Goal: Find specific page/section: Find specific page/section

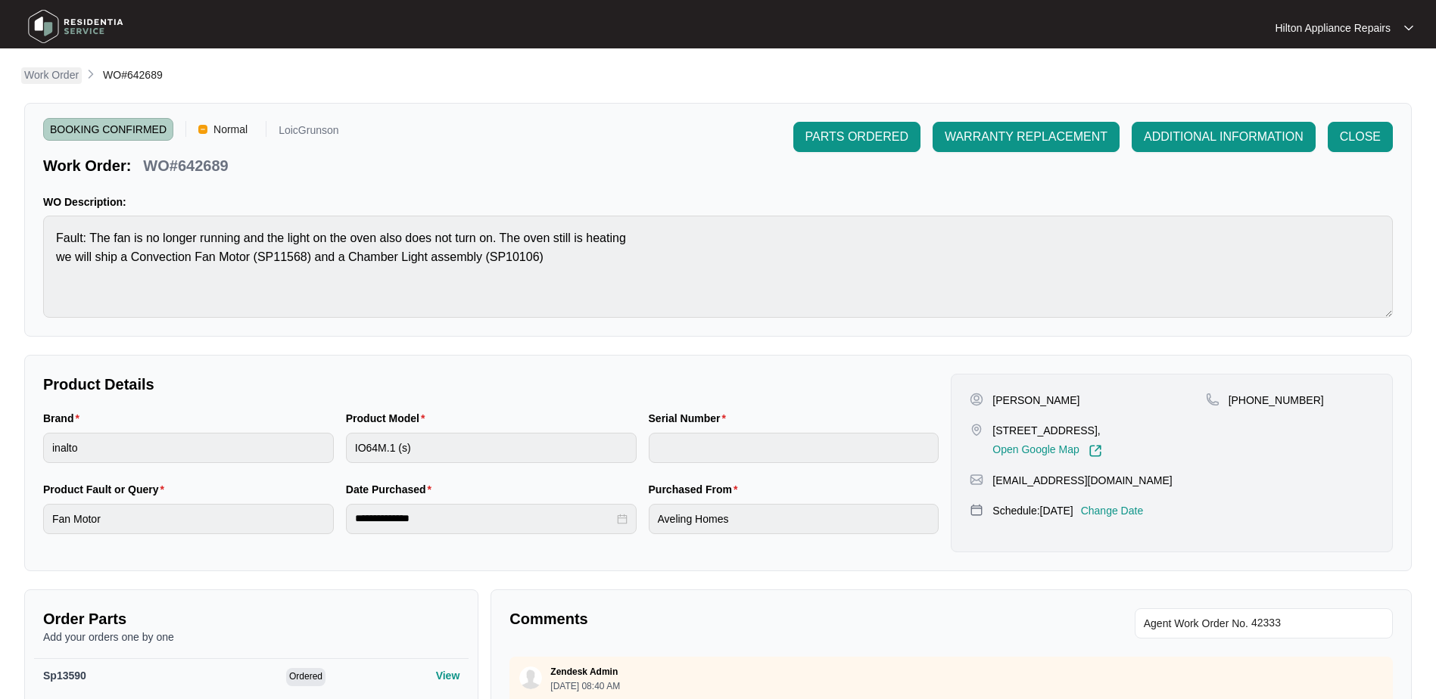
click at [51, 79] on p "Work Order" at bounding box center [51, 74] width 54 height 15
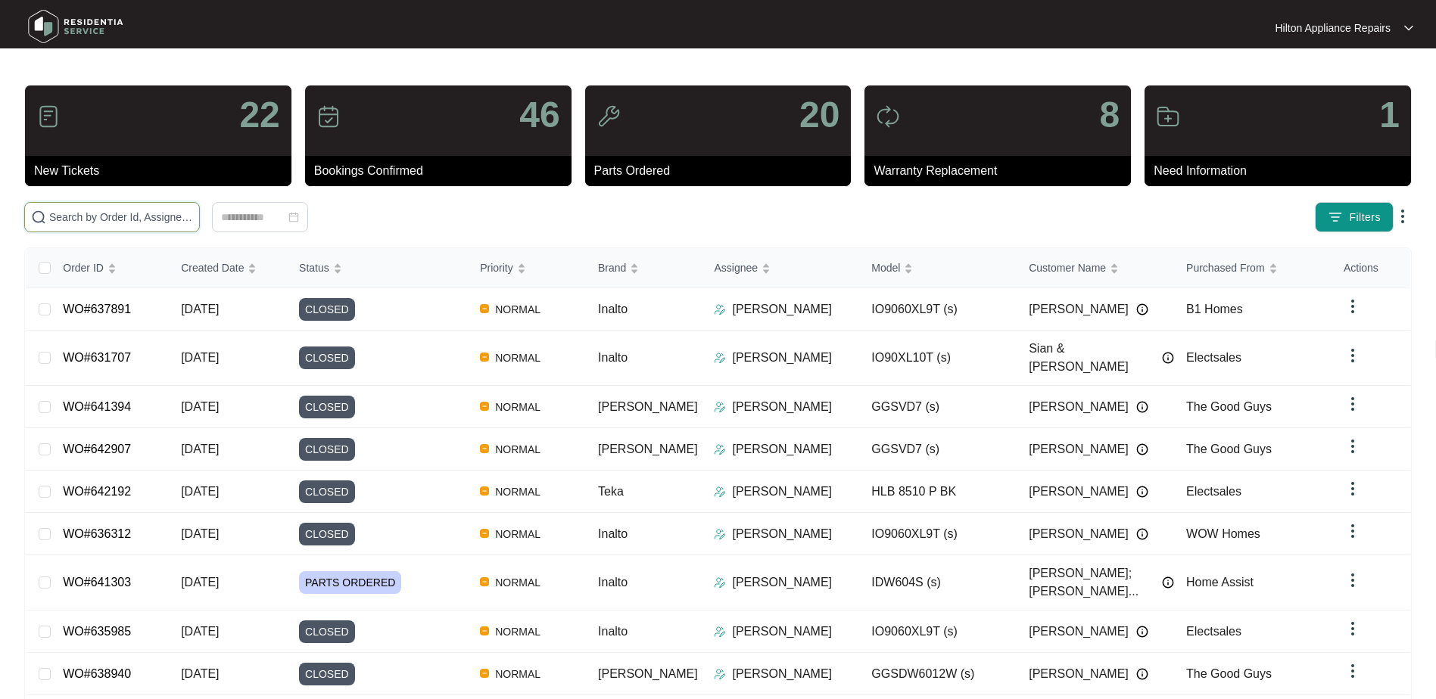
click at [81, 214] on input "text" at bounding box center [121, 217] width 144 height 17
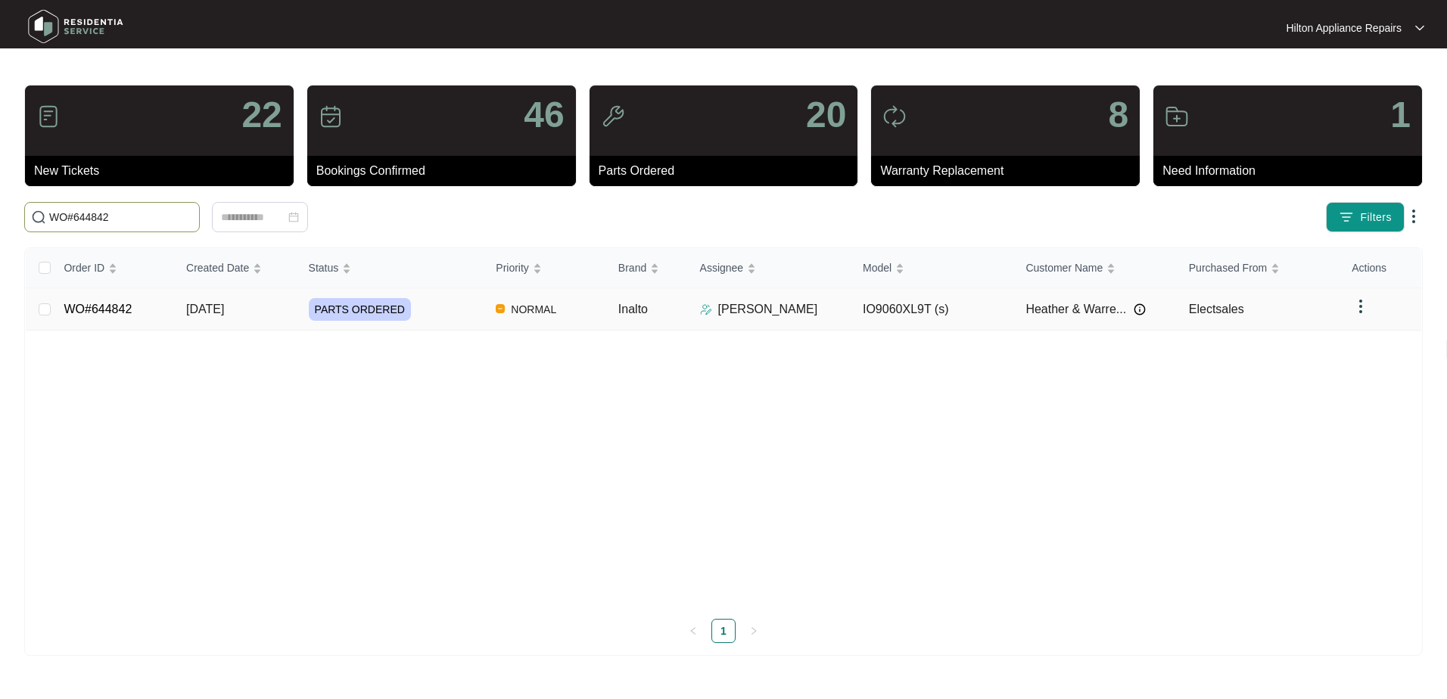
type input "WO#644842"
click at [219, 310] on span "[DATE]" at bounding box center [205, 309] width 38 height 13
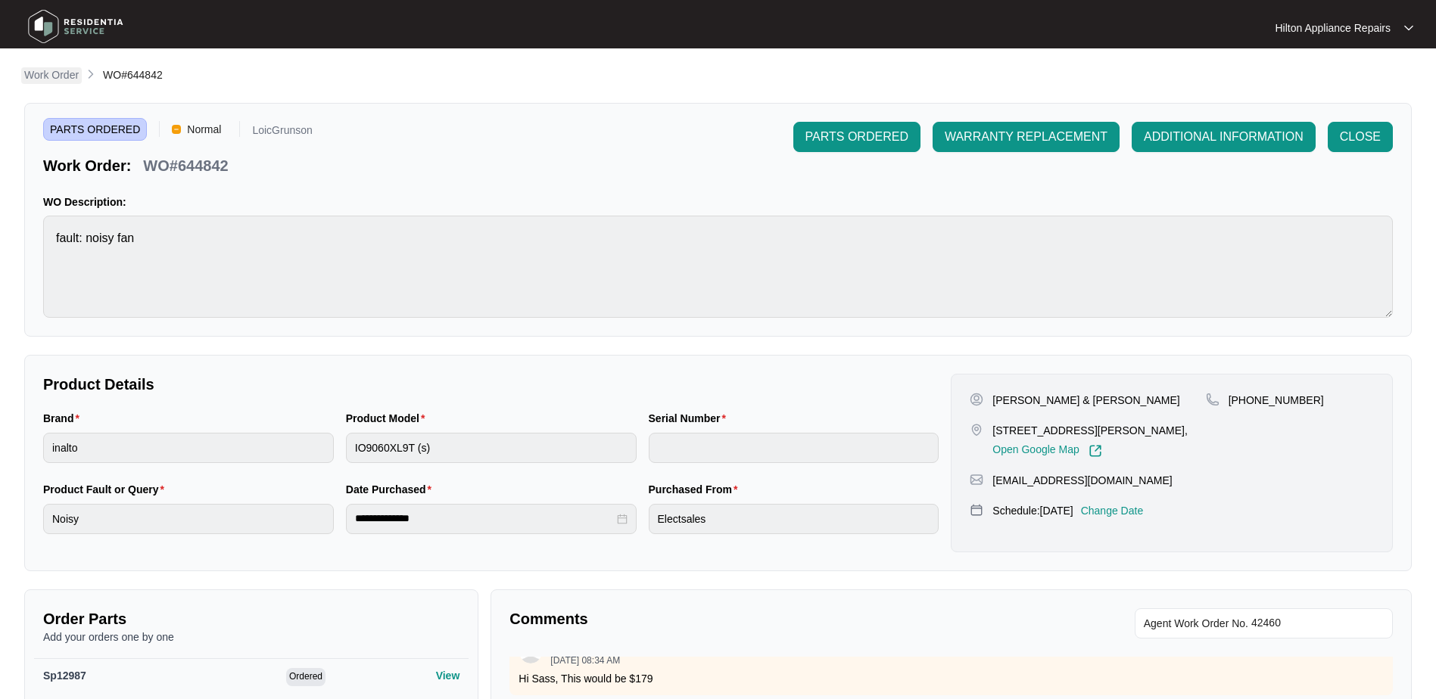
click at [45, 76] on p "Work Order" at bounding box center [51, 74] width 54 height 15
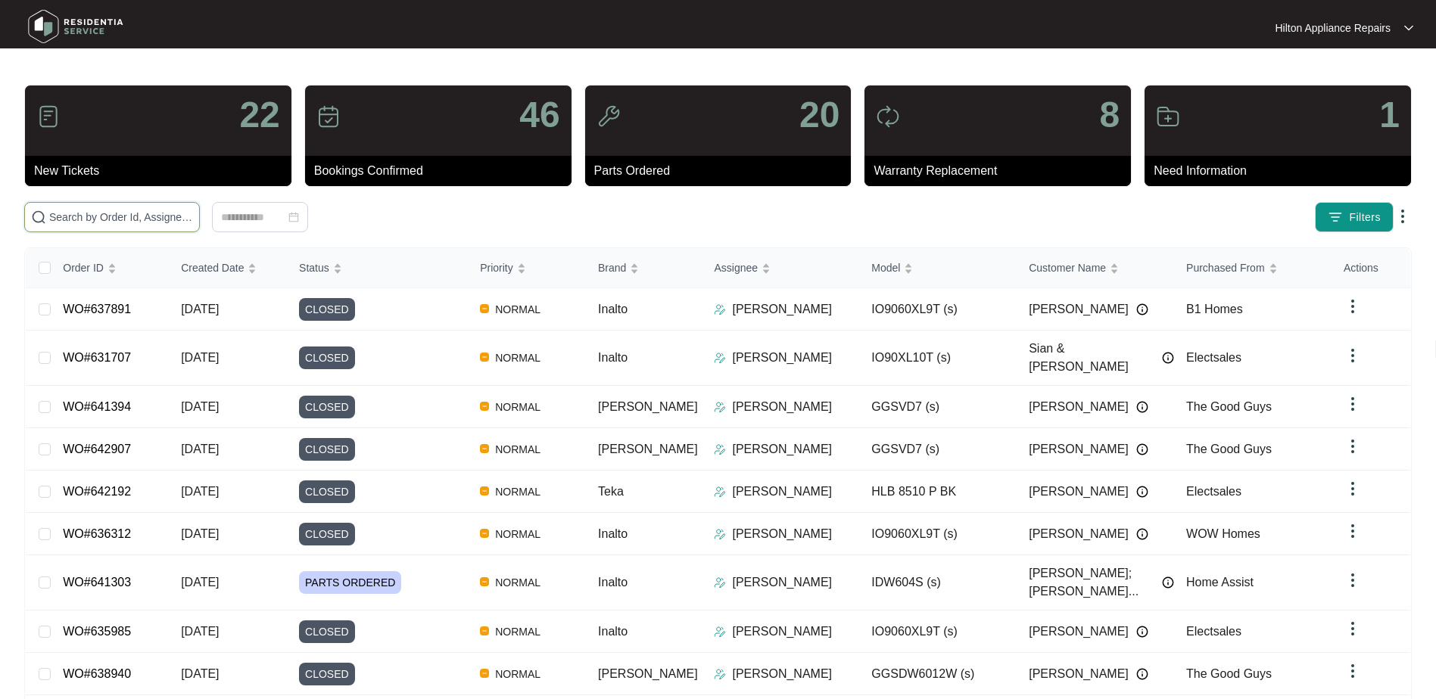
click at [73, 213] on input "text" at bounding box center [121, 217] width 144 height 17
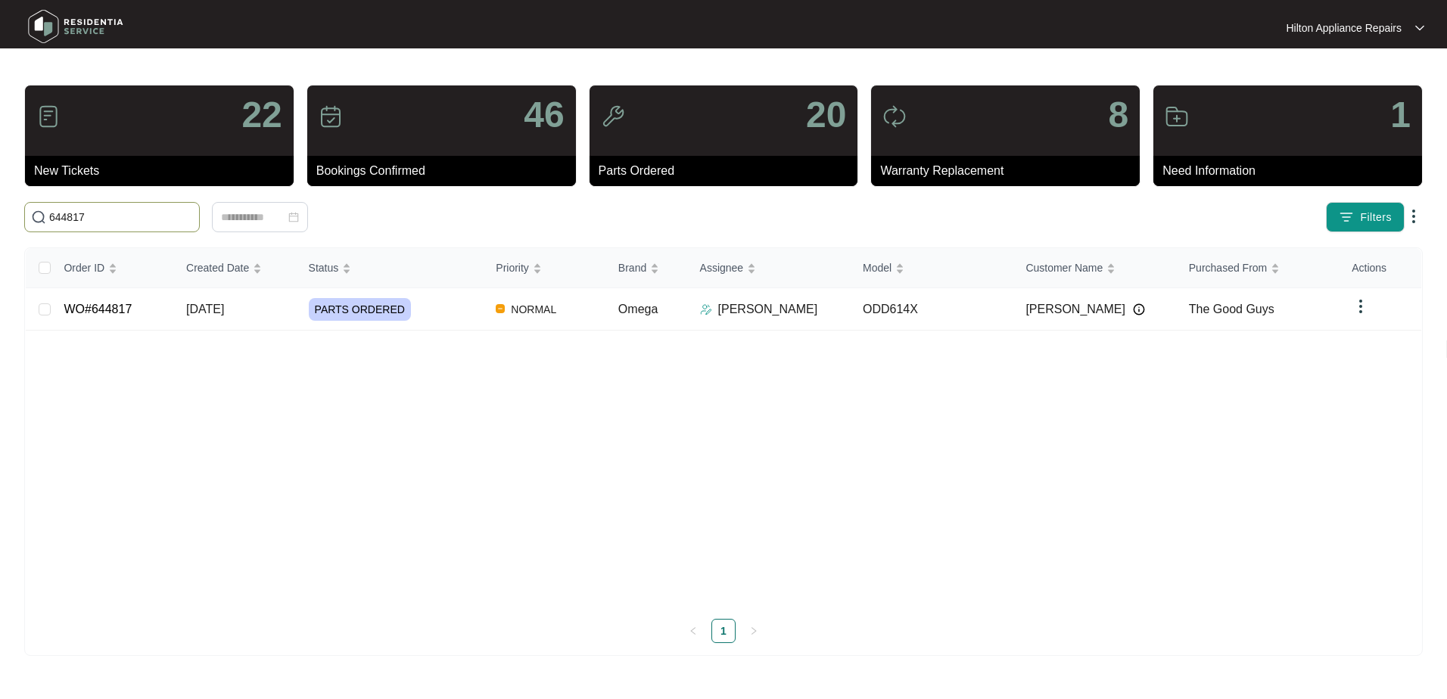
type input "644817"
click at [218, 307] on span "[DATE]" at bounding box center [205, 309] width 38 height 13
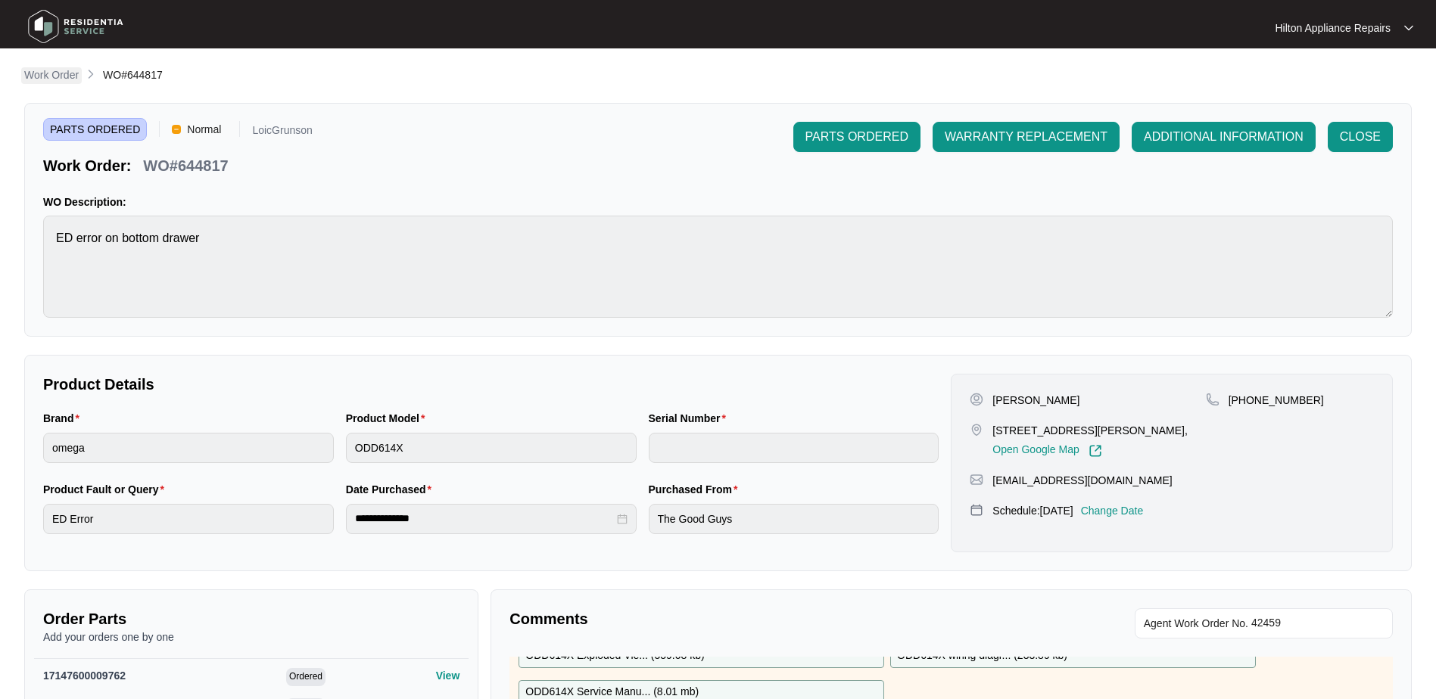
click at [43, 74] on p "Work Order" at bounding box center [51, 74] width 54 height 15
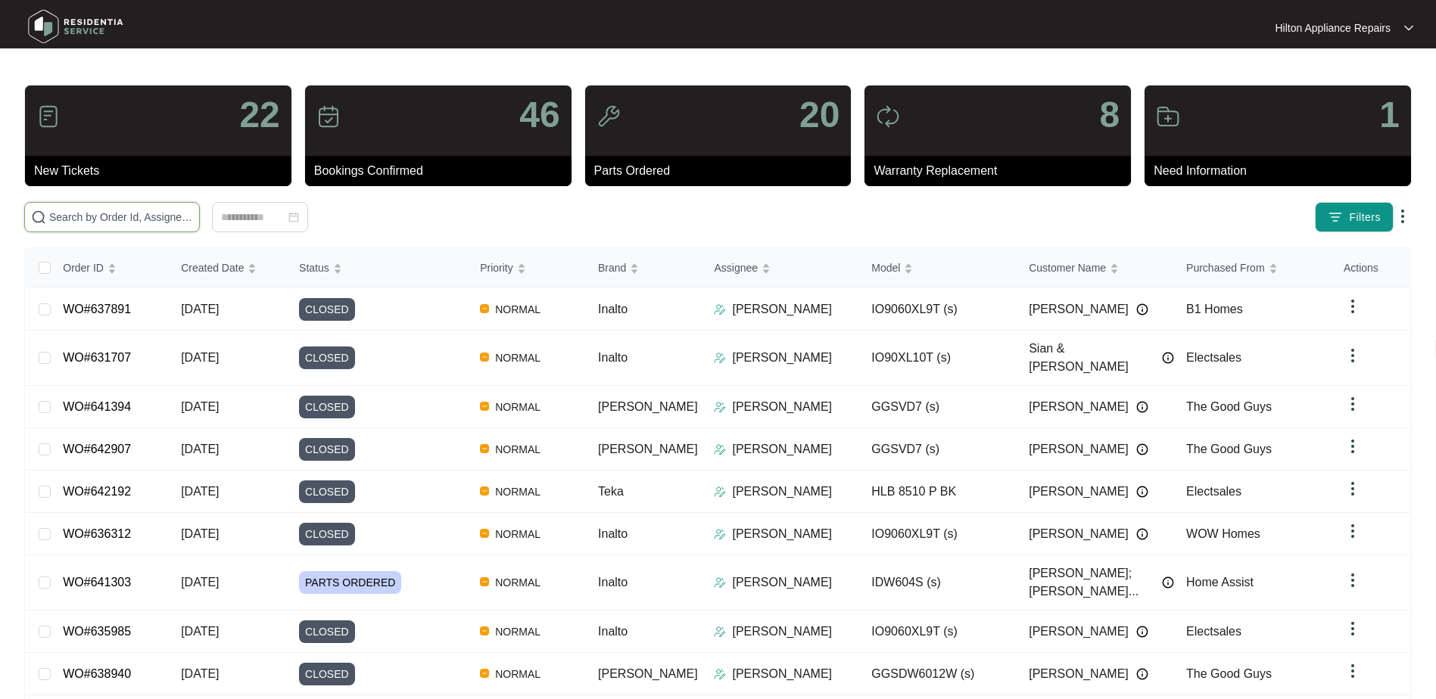
click at [64, 216] on input "text" at bounding box center [121, 217] width 144 height 17
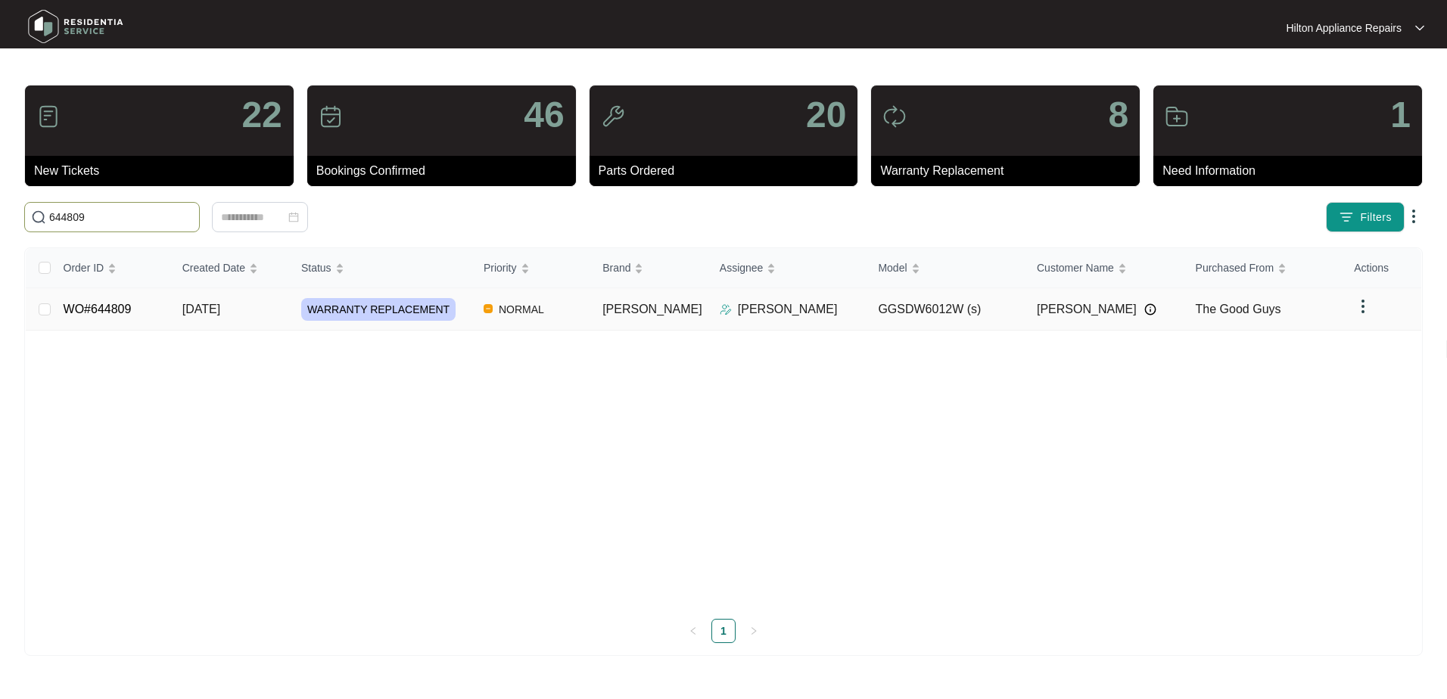
type input "644809"
click at [204, 313] on span "[DATE]" at bounding box center [201, 309] width 38 height 13
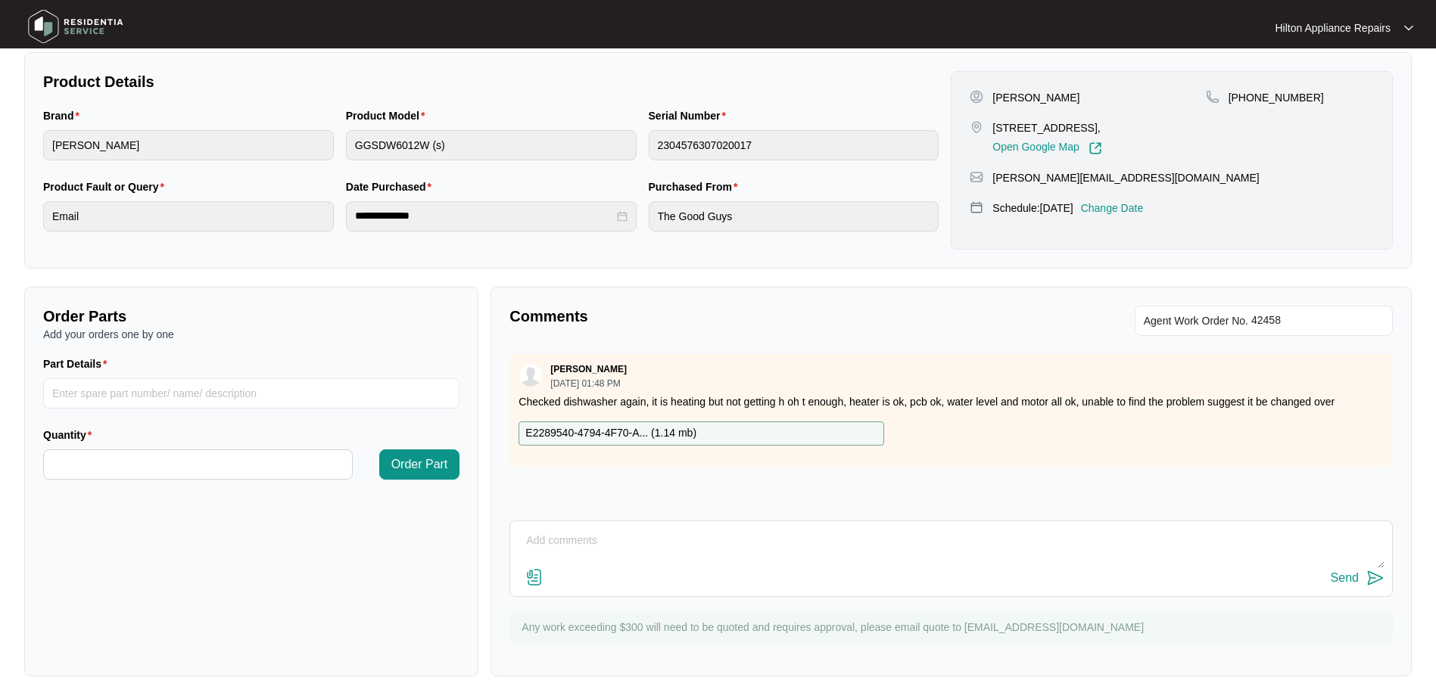
scroll to position [305, 0]
click at [565, 536] on textarea at bounding box center [951, 547] width 867 height 39
type textarea "D"
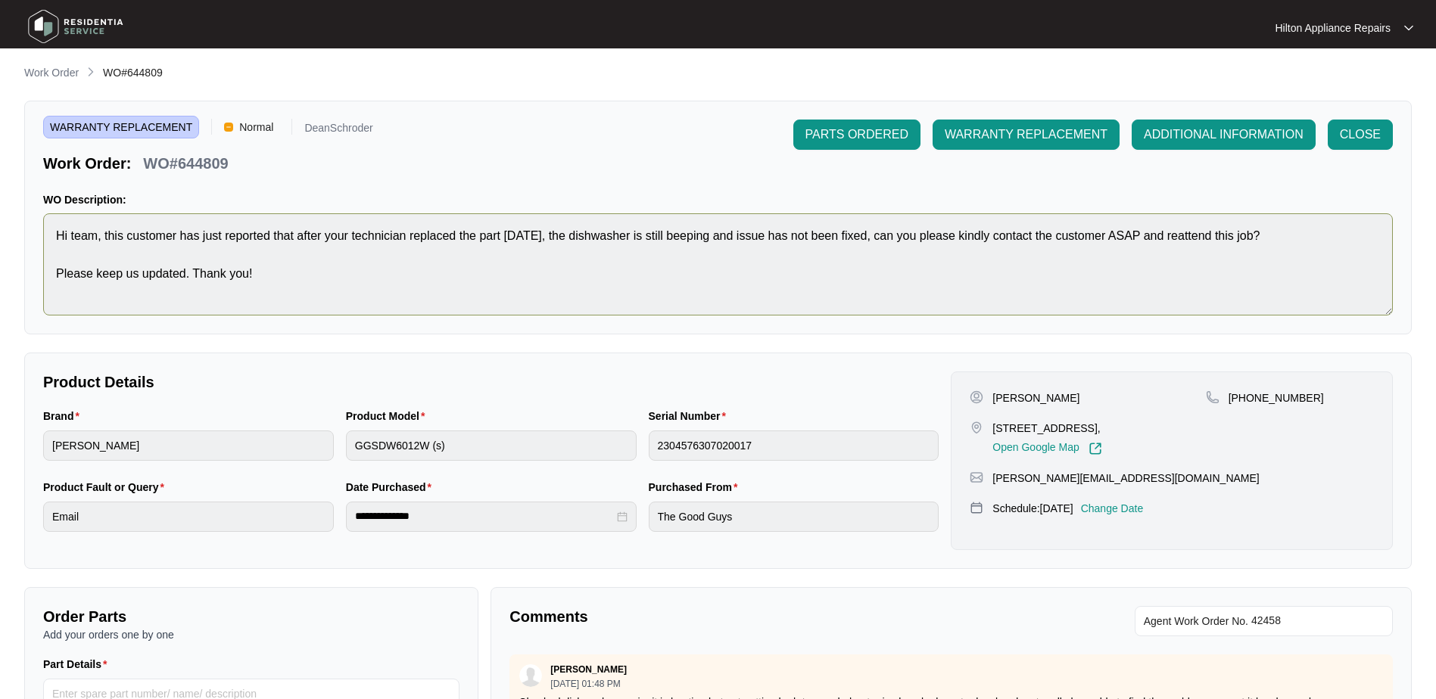
scroll to position [0, 0]
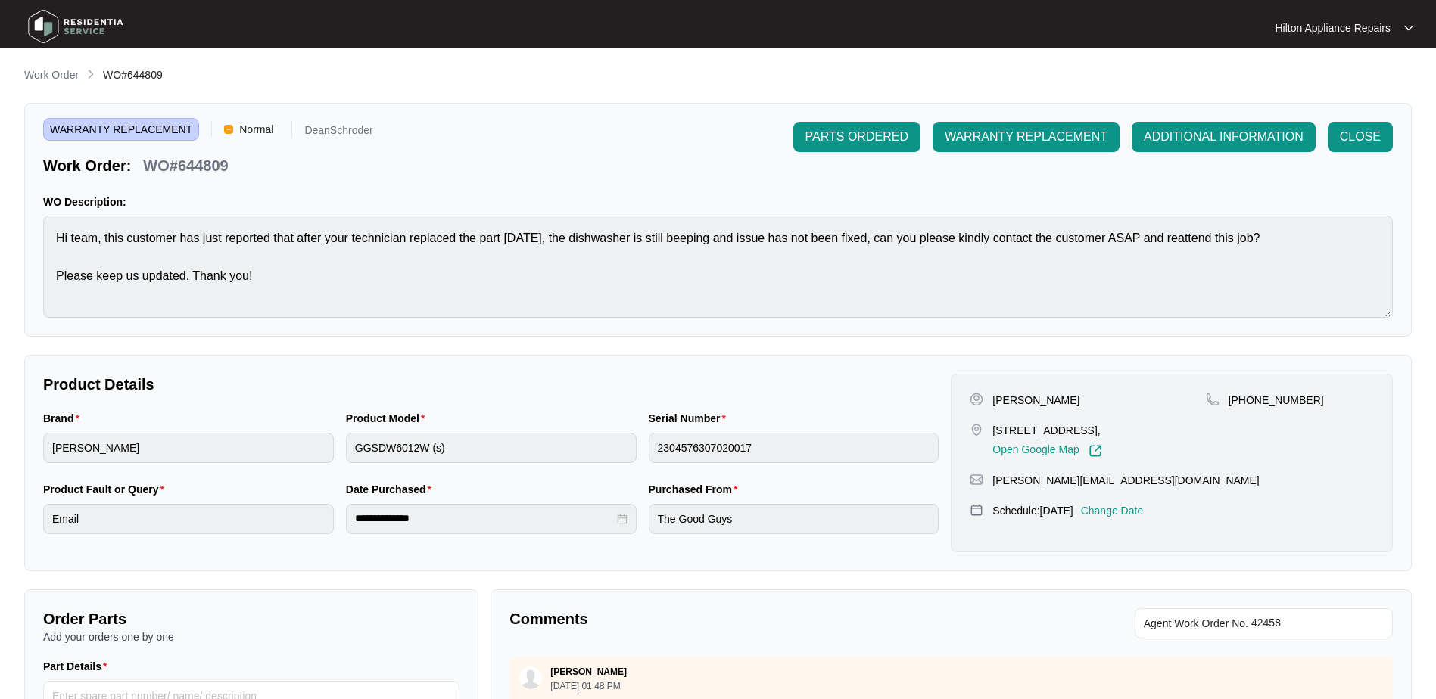
click at [36, 74] on p "Work Order" at bounding box center [51, 74] width 54 height 15
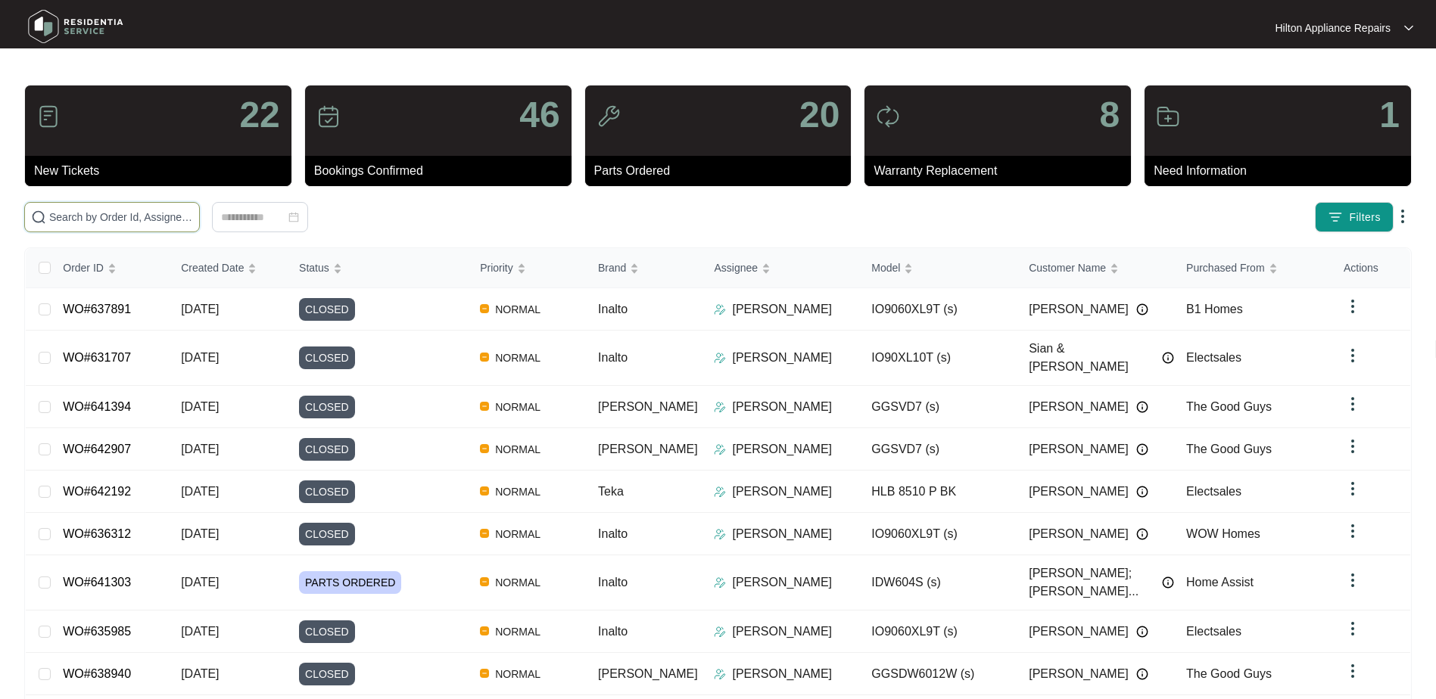
click at [73, 218] on input "text" at bounding box center [121, 217] width 144 height 17
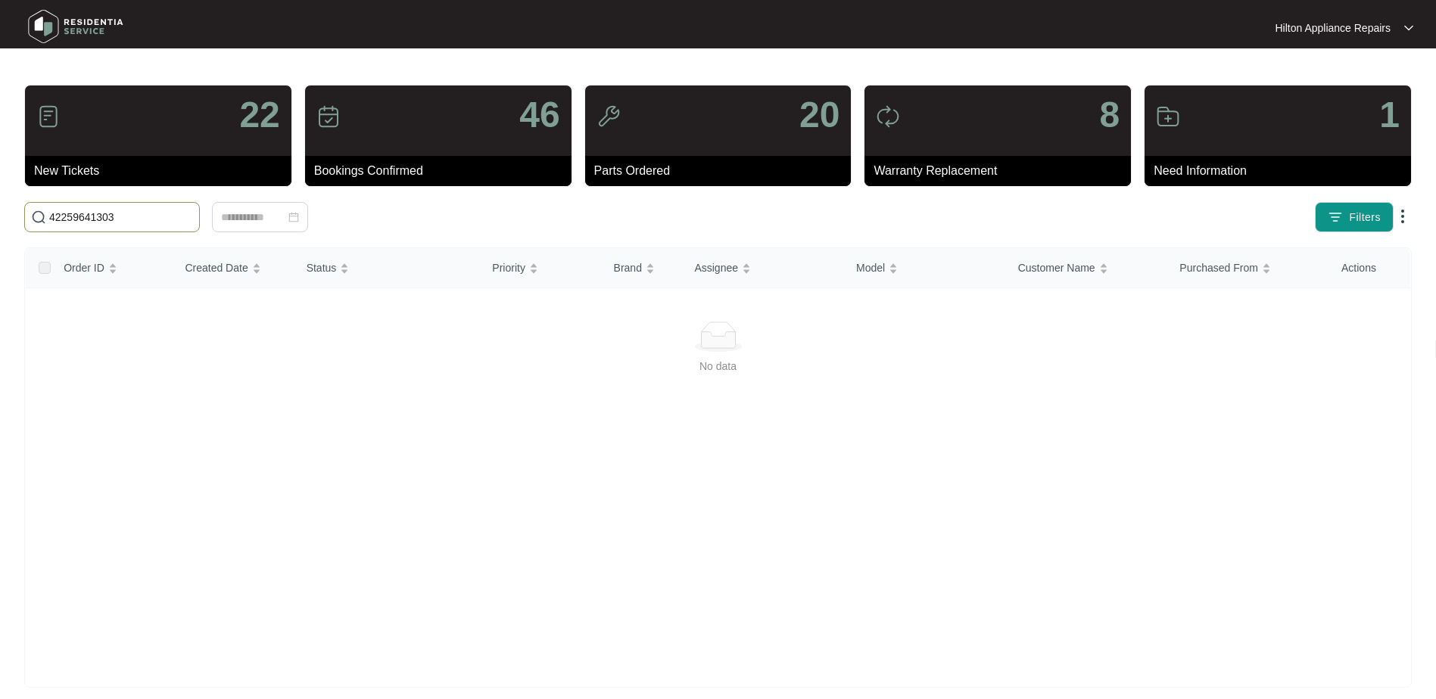
drag, startPoint x: 141, startPoint y: 212, endPoint x: 6, endPoint y: 209, distance: 134.8
click at [8, 213] on main "22 New Tickets 46 Bookings Confirmed 20 Parts Ordered 8 Warranty Replacement 1 …" at bounding box center [718, 356] width 1436 height 712
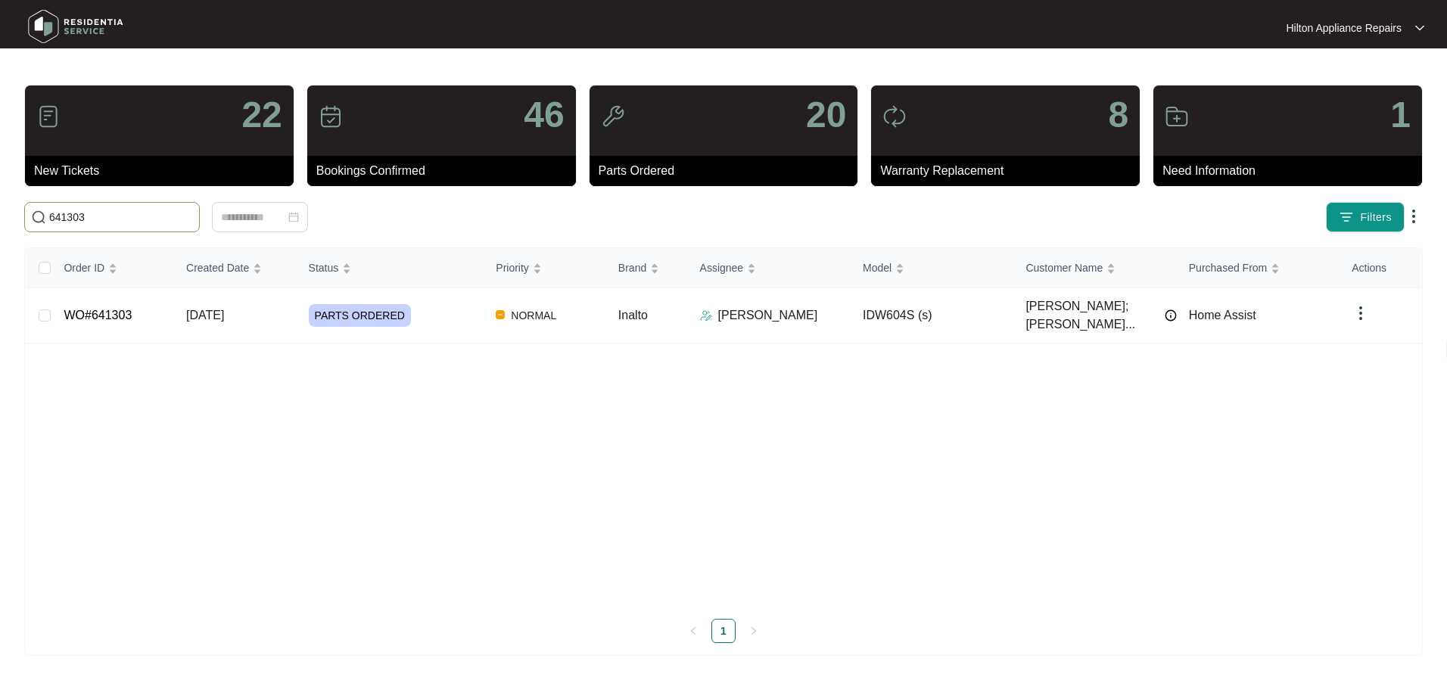
type input "641303"
click at [223, 309] on span "[DATE]" at bounding box center [205, 315] width 38 height 13
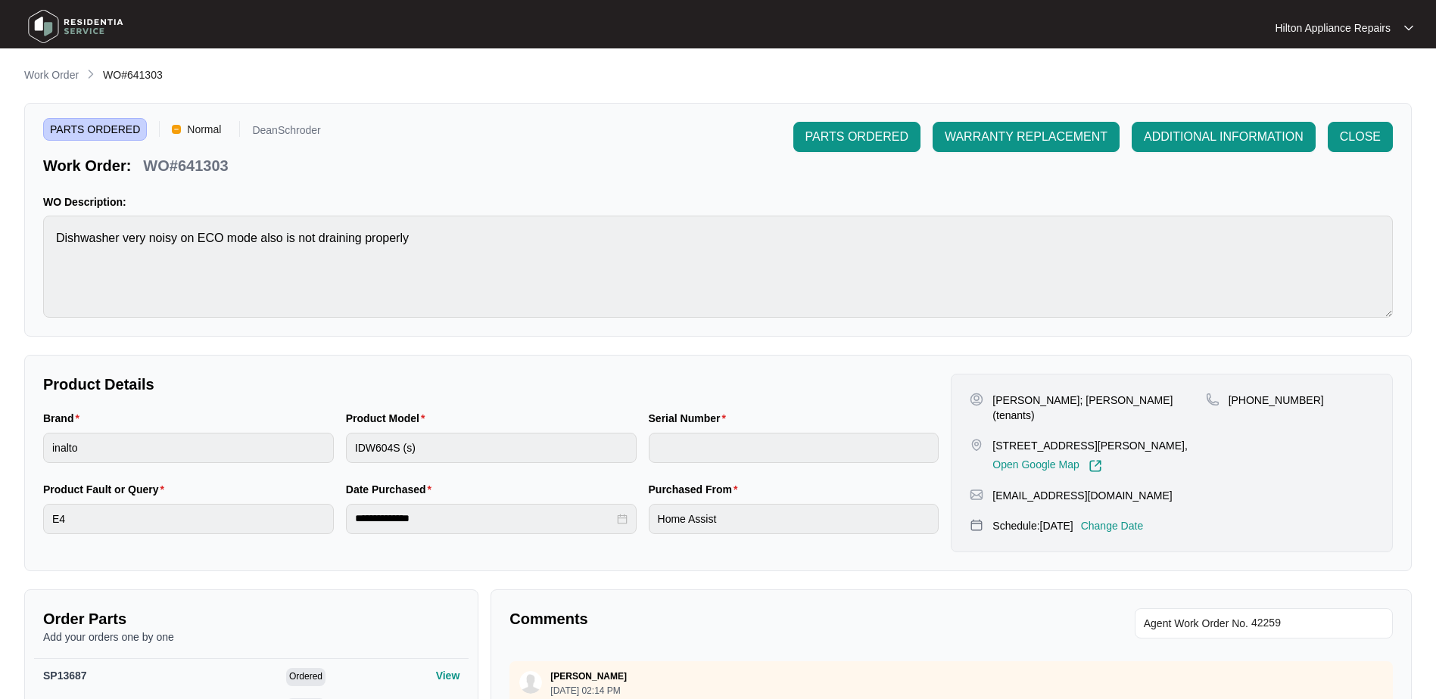
click at [45, 67] on li "Work Order" at bounding box center [51, 76] width 54 height 18
click at [52, 75] on p "Work Order" at bounding box center [51, 74] width 54 height 15
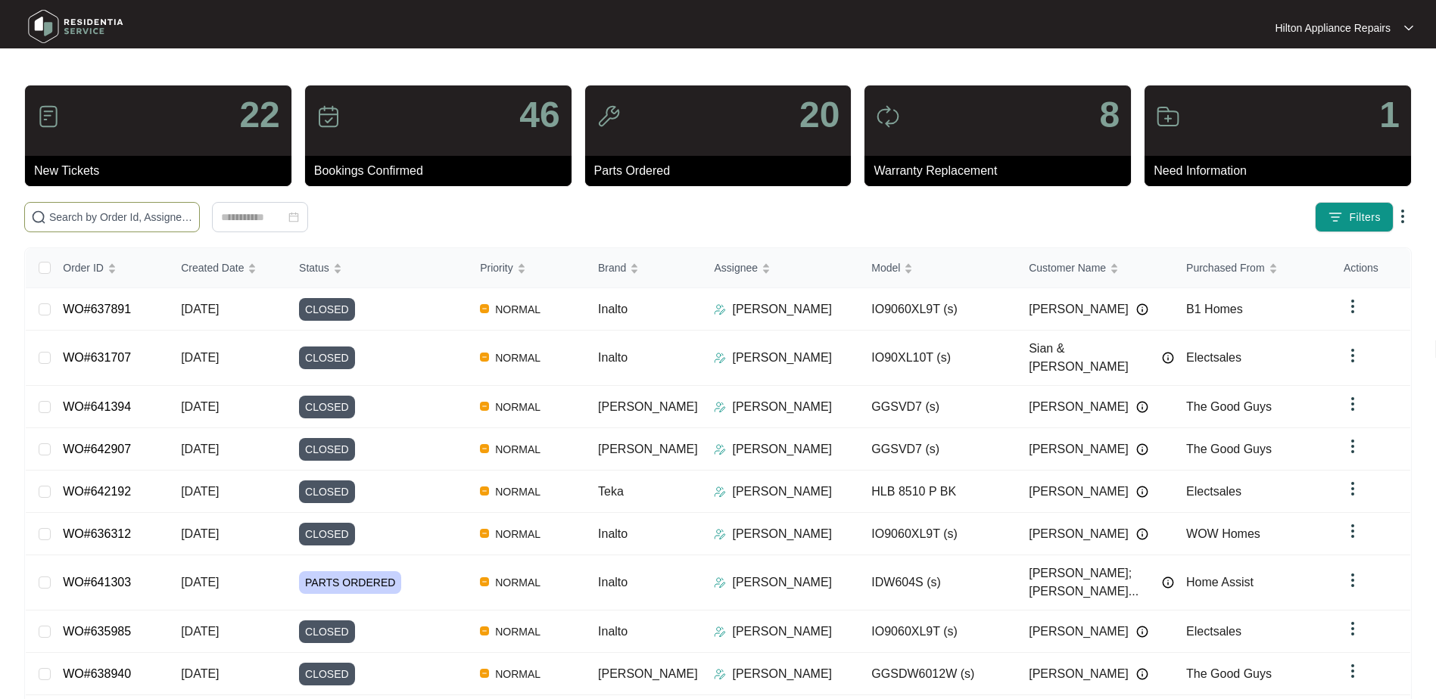
click at [76, 219] on input "text" at bounding box center [121, 217] width 144 height 17
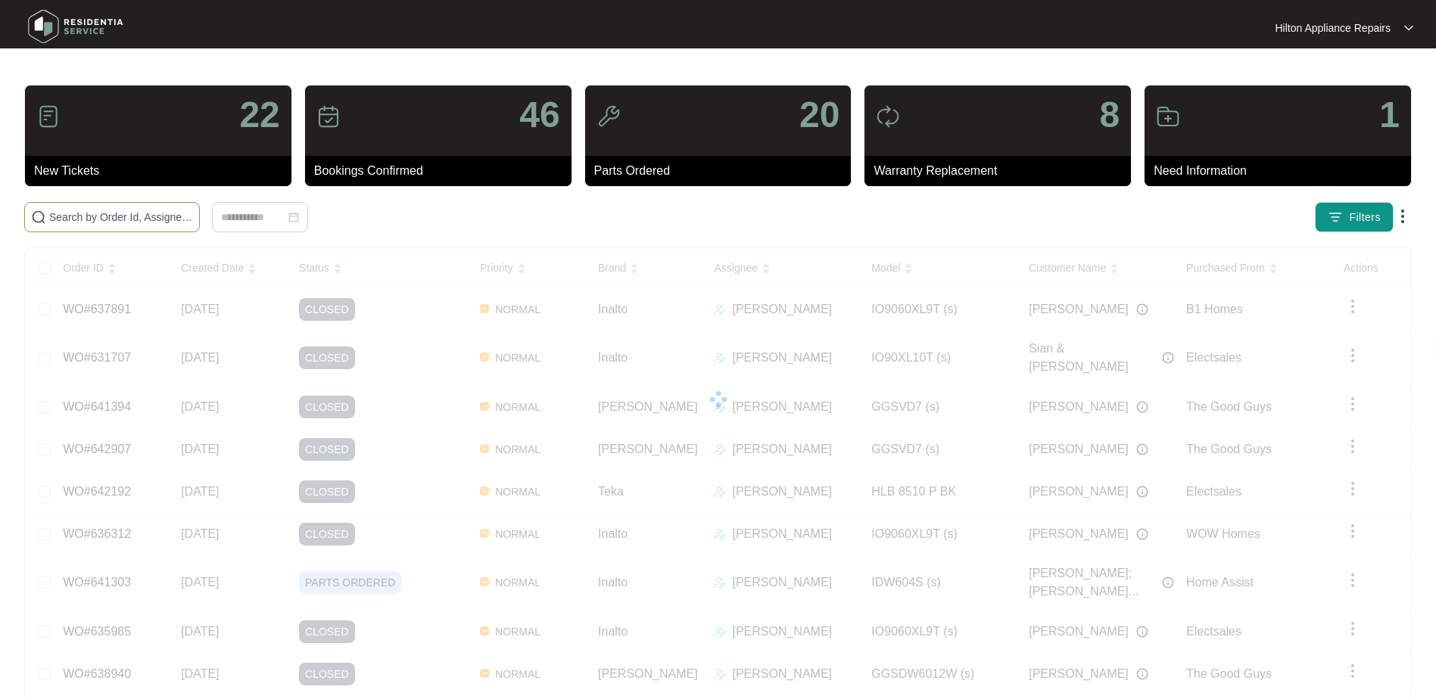
click at [64, 219] on input "text" at bounding box center [121, 217] width 144 height 17
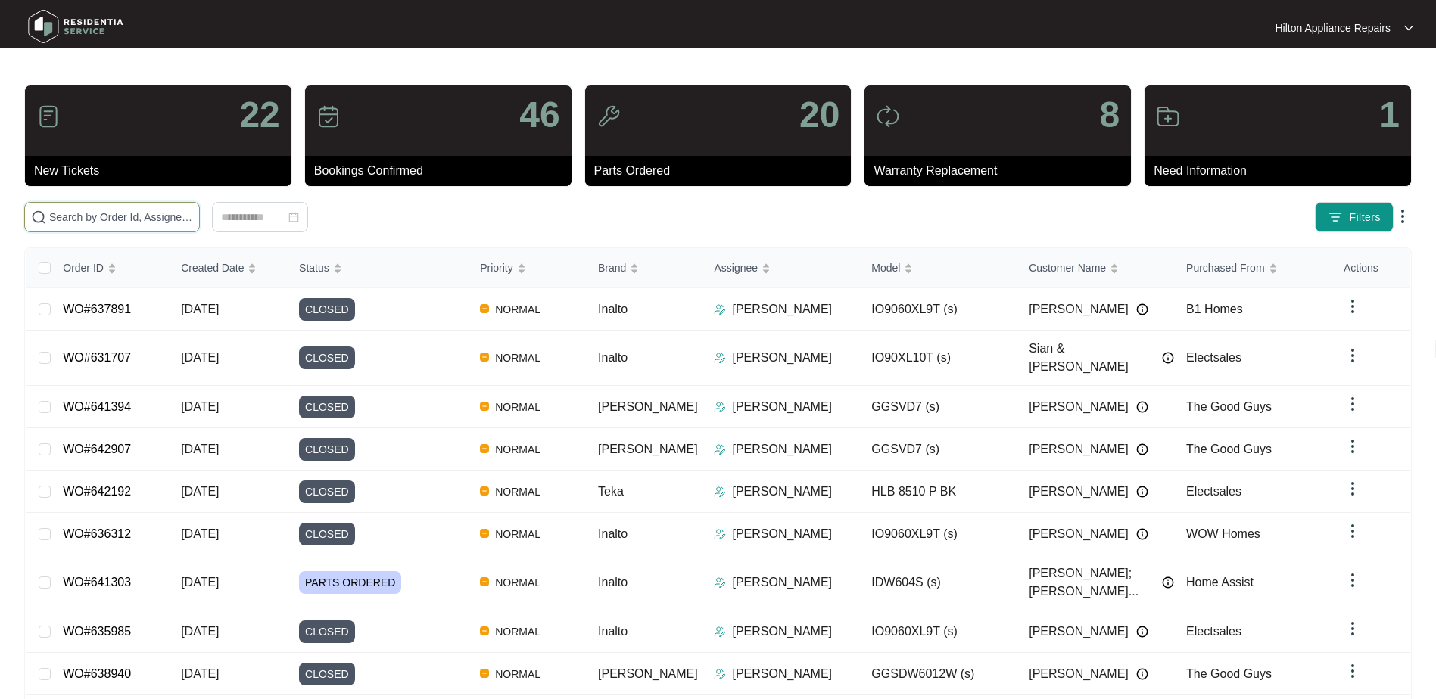
click at [74, 220] on input "text" at bounding box center [121, 217] width 144 height 17
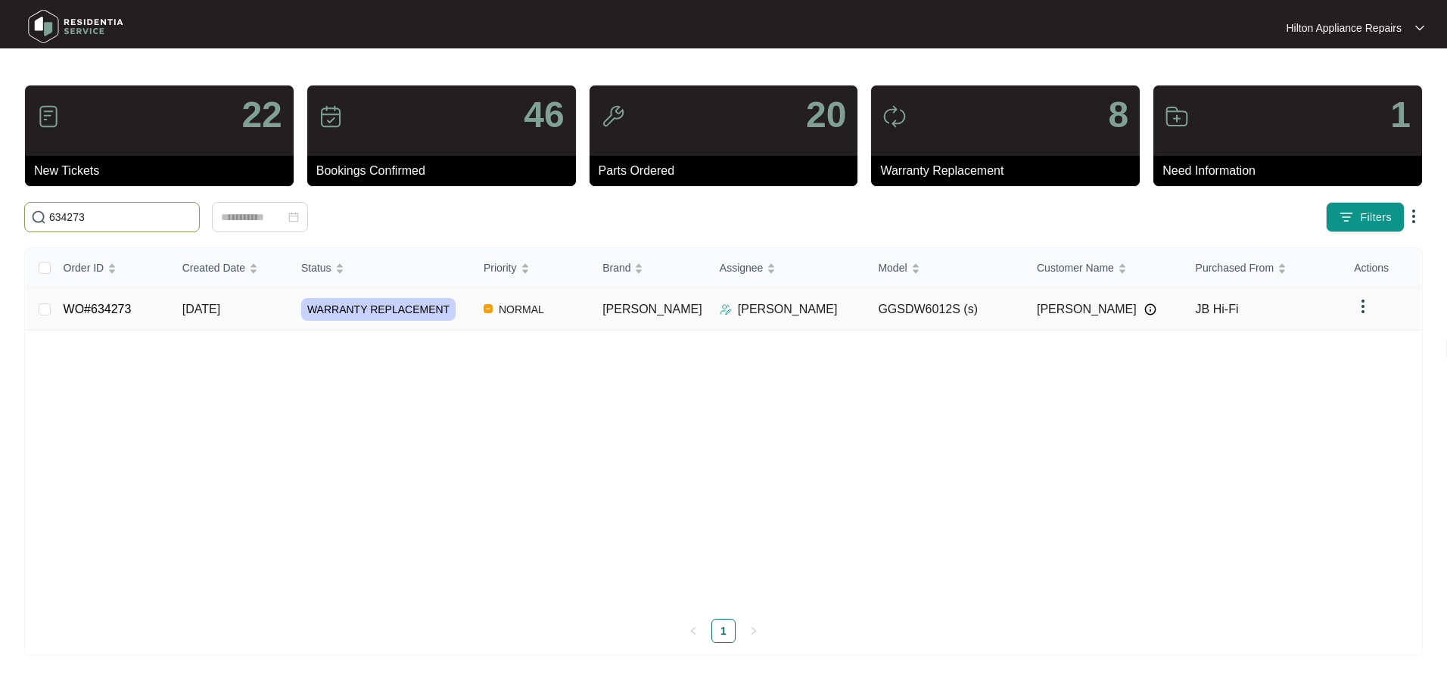
type input "634273"
click at [204, 308] on span "[DATE]" at bounding box center [201, 309] width 38 height 13
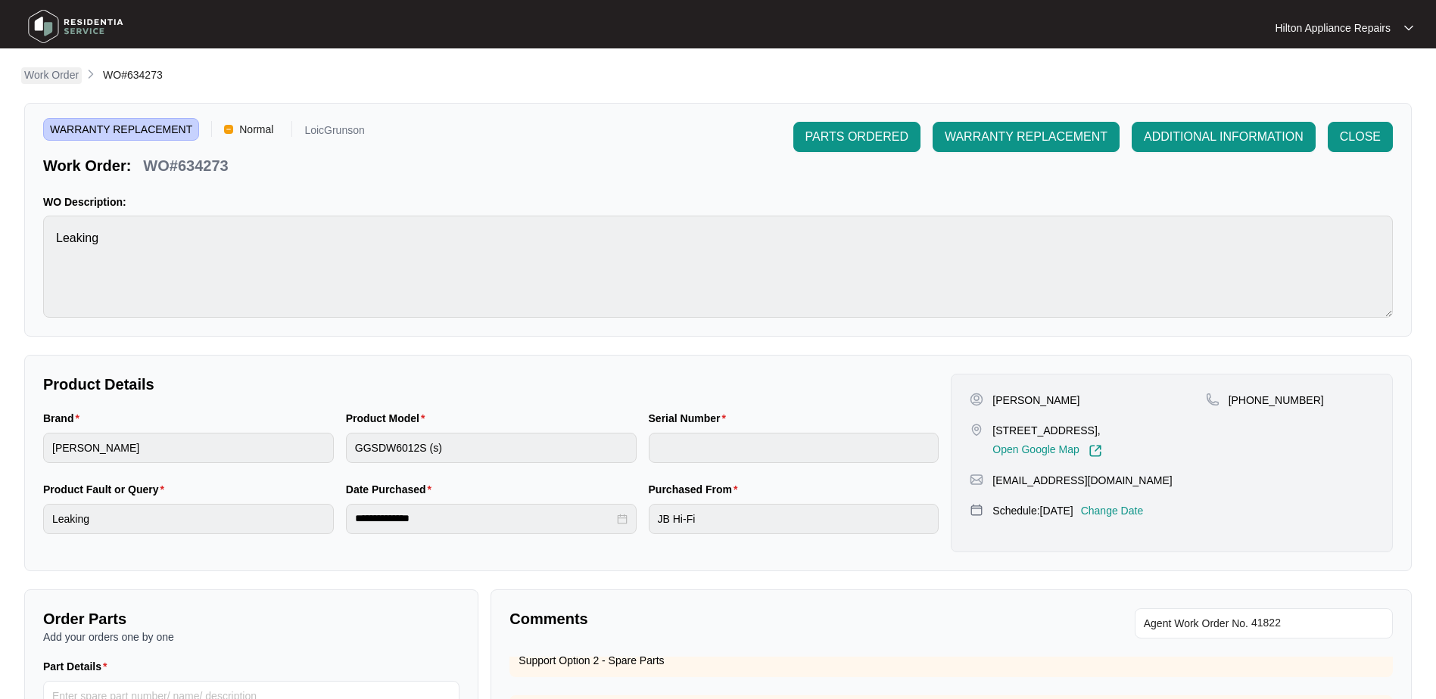
click at [41, 70] on p "Work Order" at bounding box center [51, 74] width 54 height 15
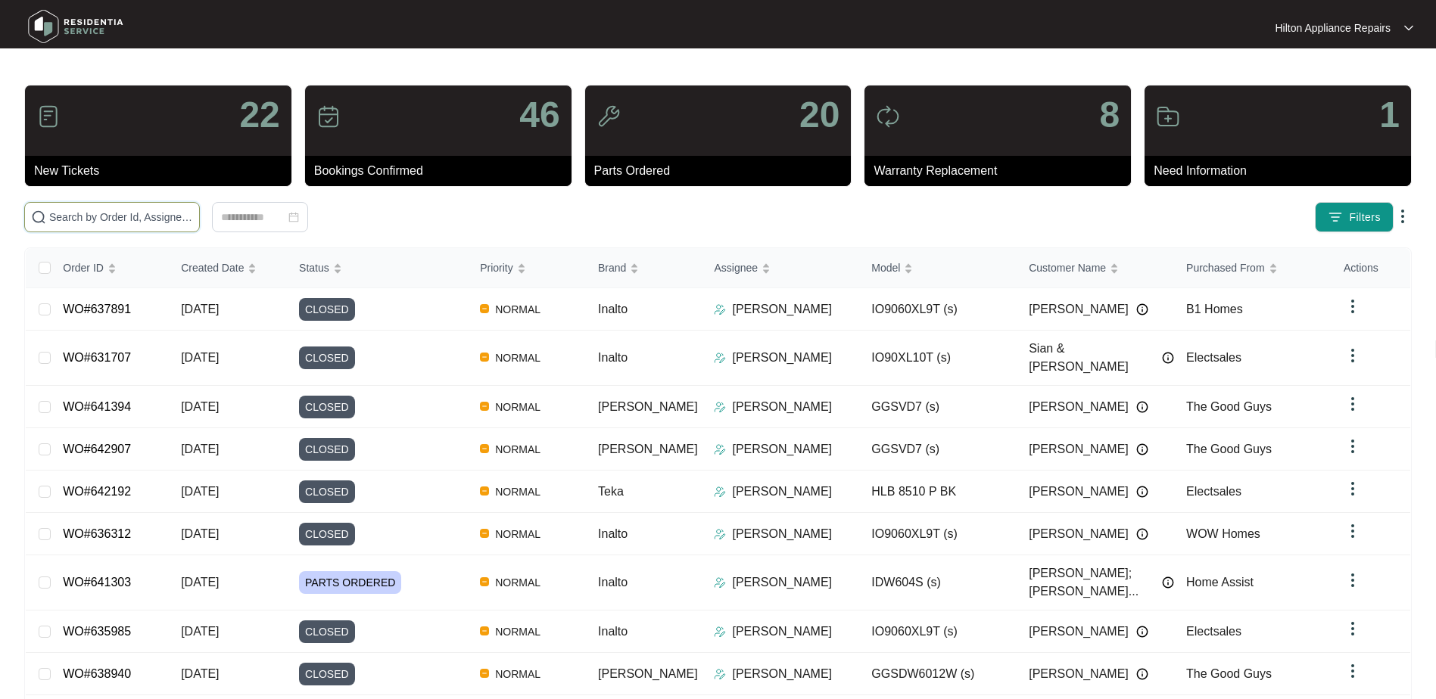
click at [73, 216] on input "text" at bounding box center [121, 217] width 144 height 17
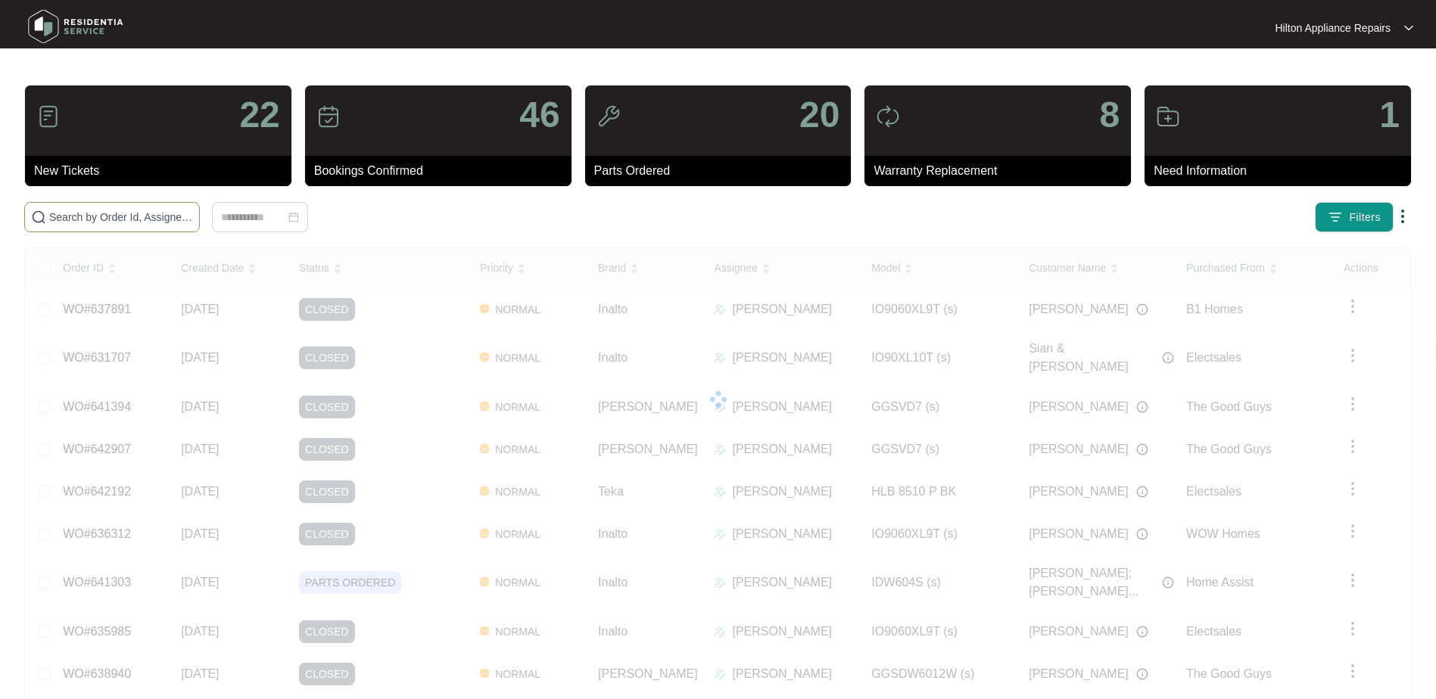
paste input "614244"
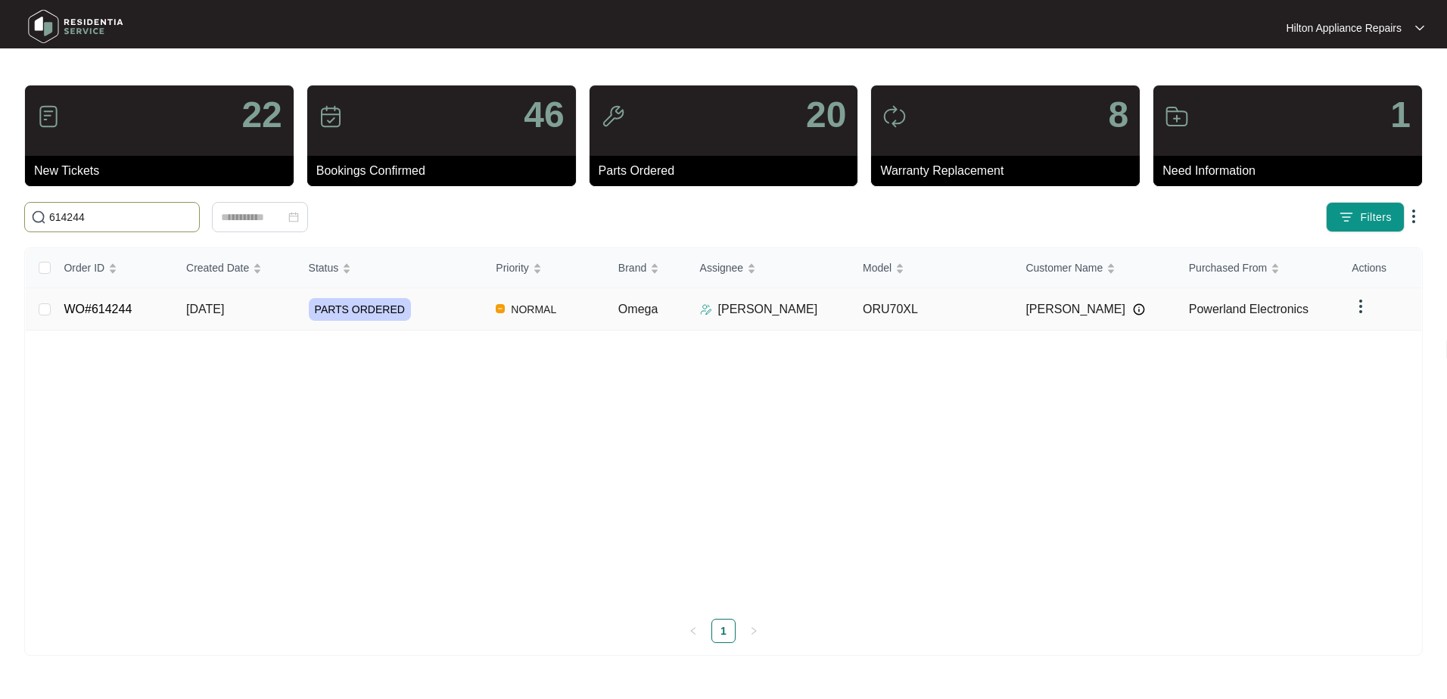
type input "614244"
click at [210, 307] on span "[DATE]" at bounding box center [205, 309] width 38 height 13
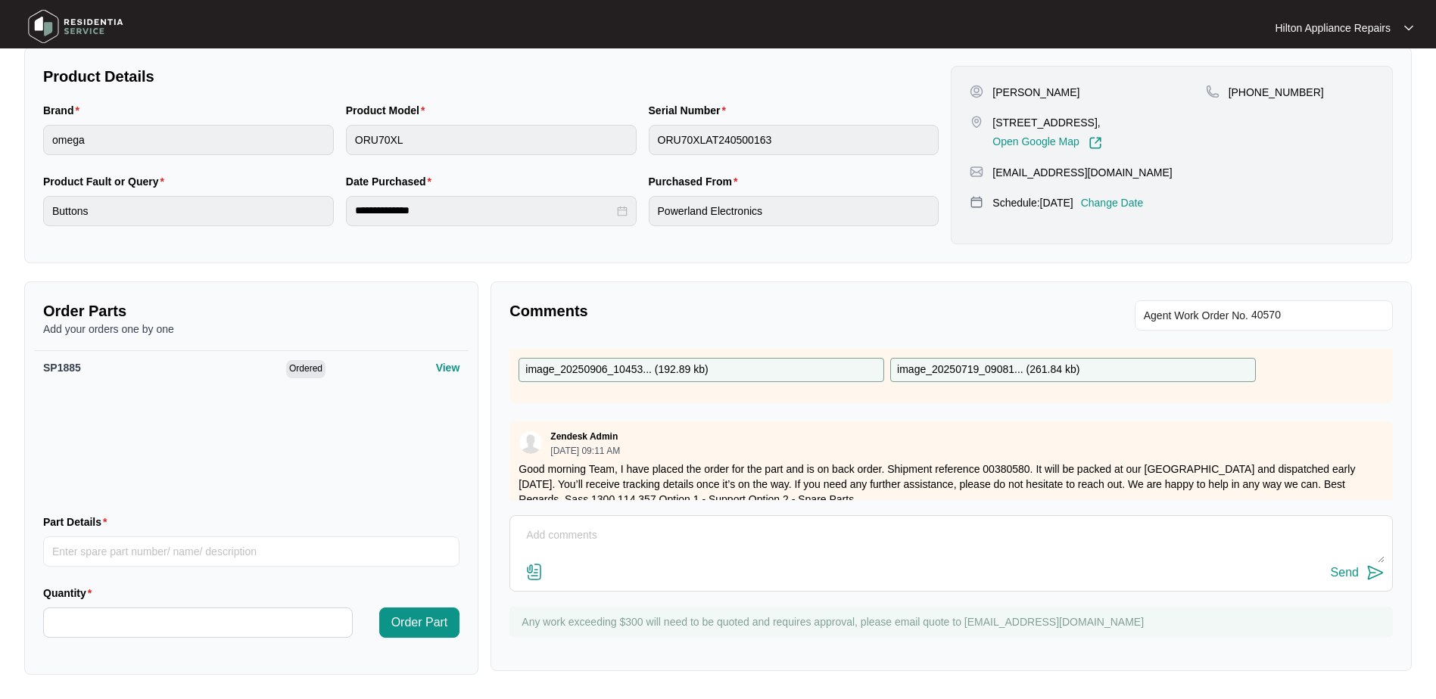
scroll to position [2449, 0]
